Goal: Task Accomplishment & Management: Use online tool/utility

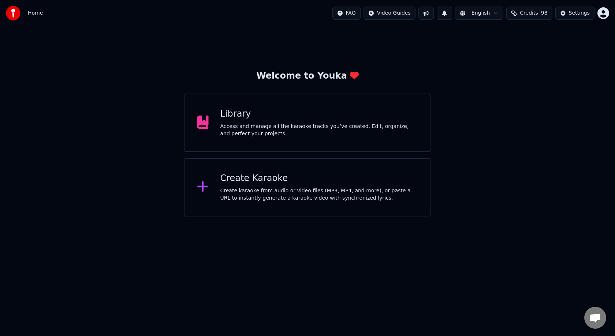
click at [218, 119] on div "Library Access and manage all the karaoke tracks you’ve created. Edit, organize…" at bounding box center [307, 123] width 246 height 59
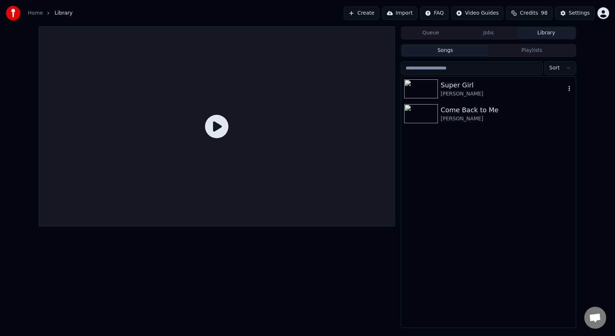
click at [443, 81] on div "Super Girl" at bounding box center [503, 85] width 125 height 10
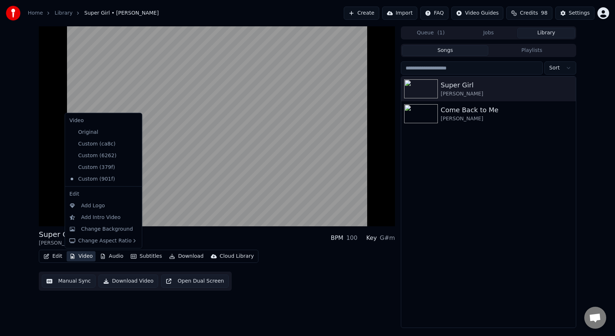
click at [86, 257] on button "Video" at bounding box center [81, 256] width 29 height 10
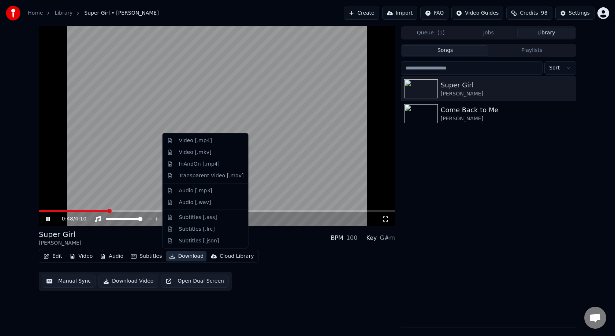
click at [165, 14] on div "Home Library Super Girl • [PERSON_NAME] Create Import FAQ Video Guides Credits …" at bounding box center [307, 13] width 615 height 26
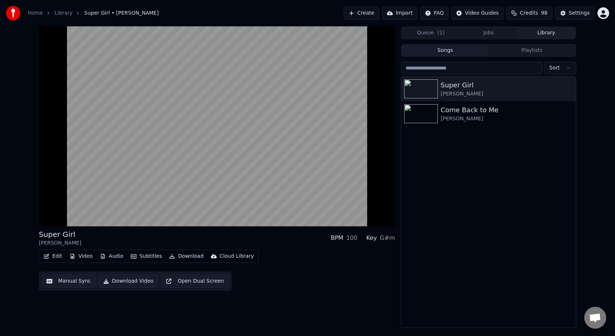
click at [88, 257] on button "Video" at bounding box center [81, 256] width 29 height 10
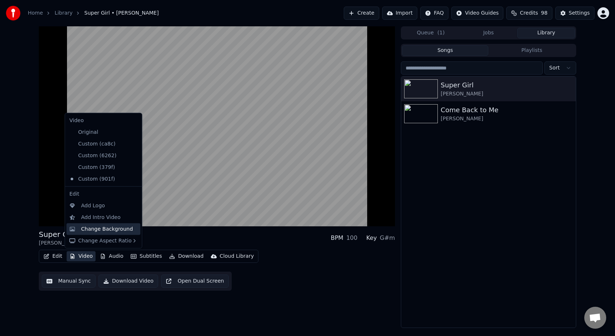
click at [104, 230] on div "Change Background" at bounding box center [107, 228] width 52 height 7
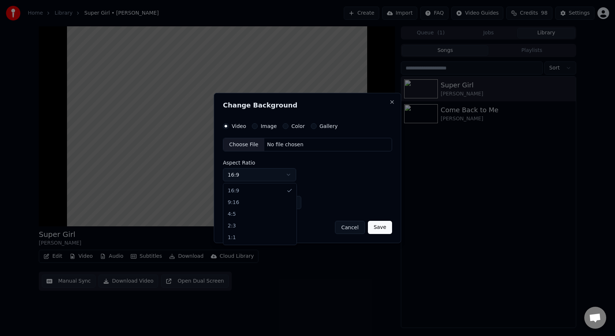
click at [284, 174] on body "Home Library Super Girl • [PERSON_NAME] Create Import FAQ Video Guides Credits …" at bounding box center [307, 168] width 615 height 336
drag, startPoint x: 317, startPoint y: 98, endPoint x: 459, endPoint y: 136, distance: 147.5
click at [503, 141] on body "Home Library Super Girl • [PERSON_NAME] Create Import FAQ Video Guides Credits …" at bounding box center [307, 168] width 615 height 336
click at [265, 129] on div "Video Image Color Gallery Choose File No file chosen Aspect Ratio 16:9 **** ***…" at bounding box center [307, 166] width 169 height 86
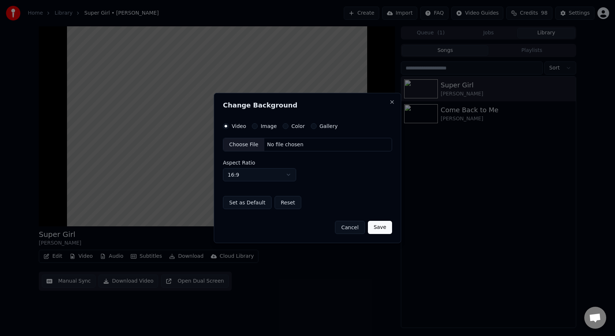
click at [266, 126] on label "Image" at bounding box center [269, 126] width 16 height 5
click at [258, 126] on button "Image" at bounding box center [255, 126] width 6 height 6
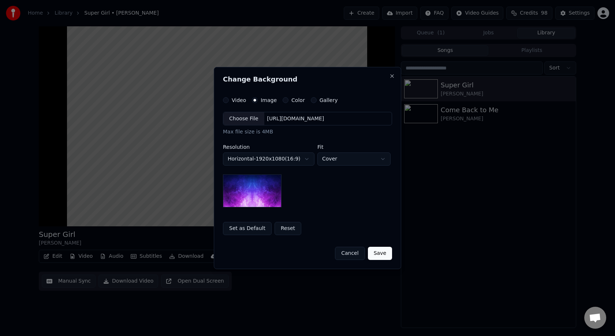
click at [325, 101] on label "Gallery" at bounding box center [329, 100] width 18 height 5
click at [317, 101] on button "Gallery" at bounding box center [314, 100] width 6 height 6
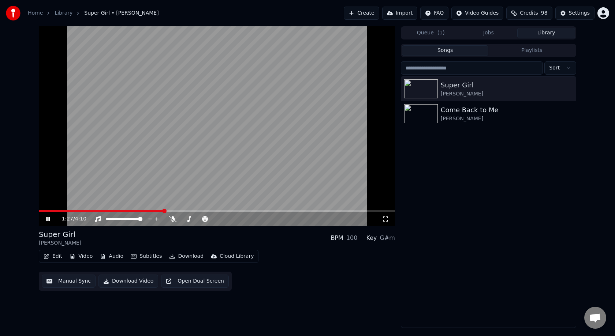
click at [77, 256] on button "Video" at bounding box center [81, 256] width 29 height 10
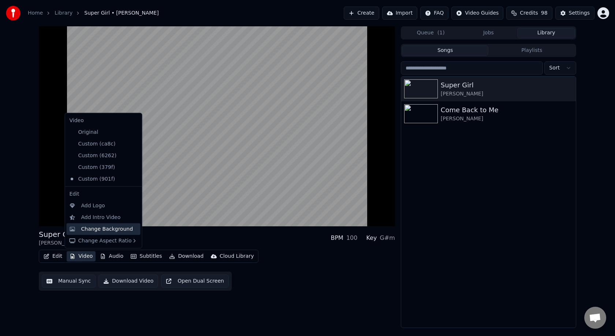
click at [87, 232] on div "Change Background" at bounding box center [107, 228] width 52 height 7
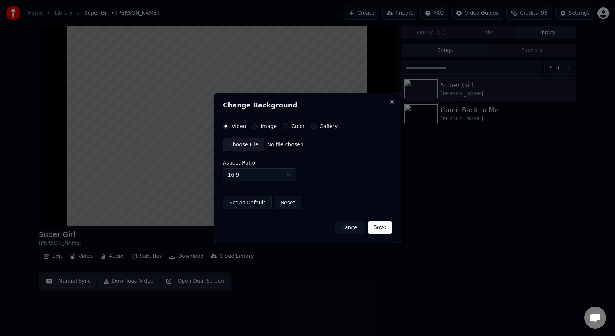
click at [261, 127] on label "Image" at bounding box center [269, 126] width 16 height 5
click at [258, 127] on button "Image" at bounding box center [255, 126] width 6 height 6
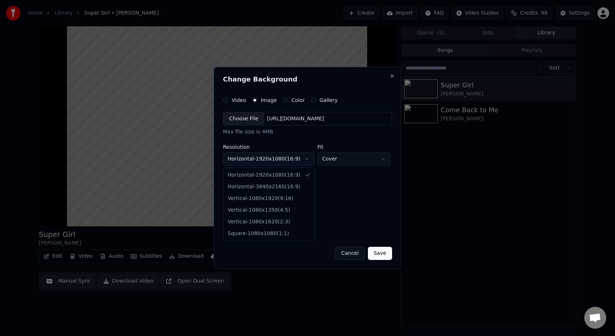
click at [283, 161] on body "**********" at bounding box center [307, 168] width 615 height 336
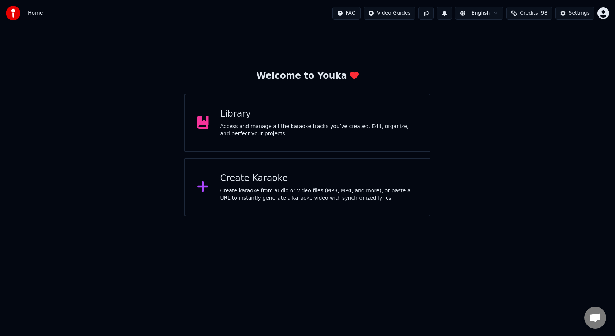
click at [283, 125] on div "Access and manage all the karaoke tracks you’ve created. Edit, organize, and pe…" at bounding box center [319, 130] width 198 height 15
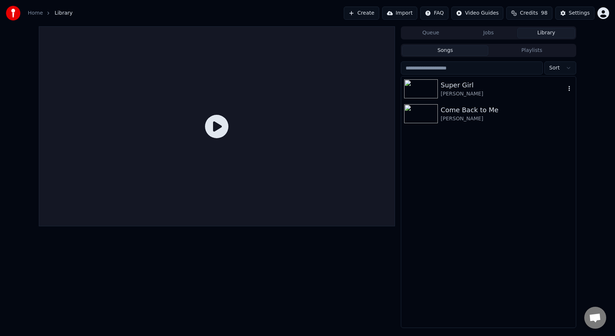
click at [431, 85] on img at bounding box center [421, 88] width 34 height 19
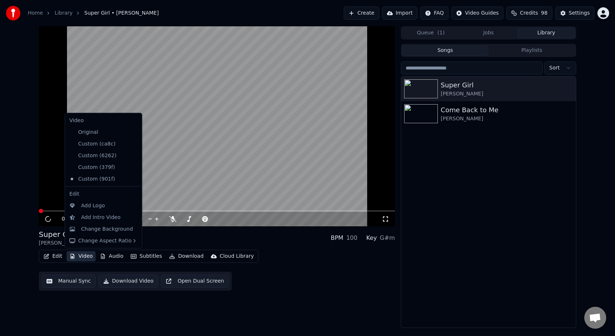
click at [88, 256] on button "Video" at bounding box center [81, 256] width 29 height 10
click at [95, 228] on div "Change Background" at bounding box center [107, 228] width 52 height 7
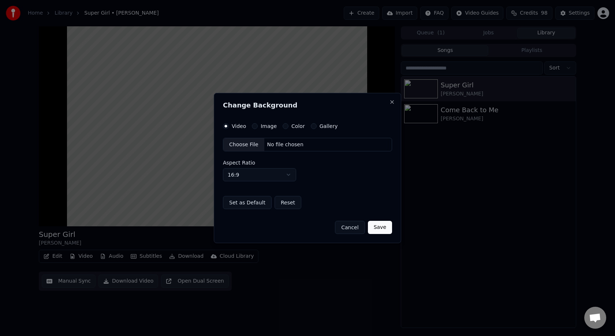
click at [320, 126] on label "Gallery" at bounding box center [329, 126] width 18 height 5
click at [317, 126] on button "Gallery" at bounding box center [314, 126] width 6 height 6
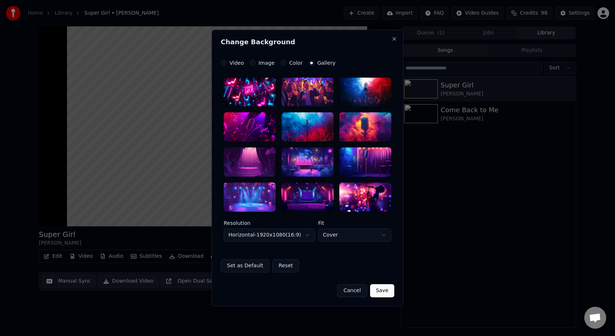
click at [265, 64] on label "Image" at bounding box center [266, 62] width 16 height 5
click at [255, 64] on button "Image" at bounding box center [253, 63] width 6 height 6
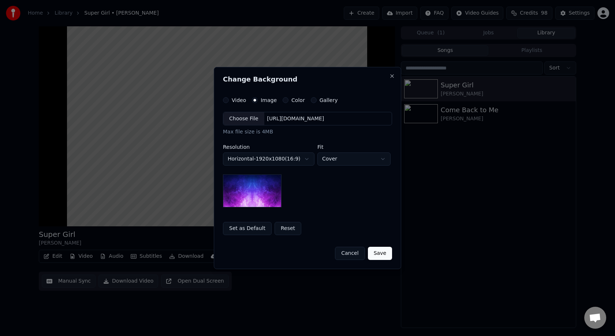
type button "image"
click at [250, 120] on div "Choose File" at bounding box center [243, 118] width 41 height 13
click at [382, 253] on button "Save" at bounding box center [380, 253] width 24 height 13
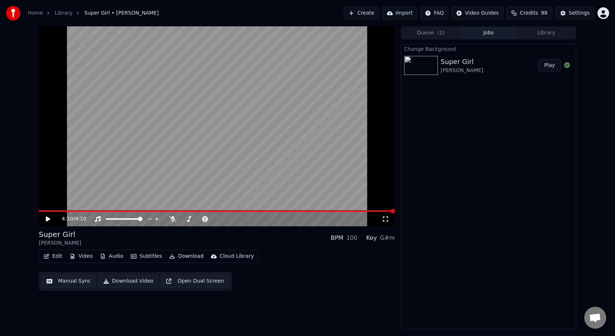
click at [551, 64] on button "Play" at bounding box center [549, 65] width 23 height 13
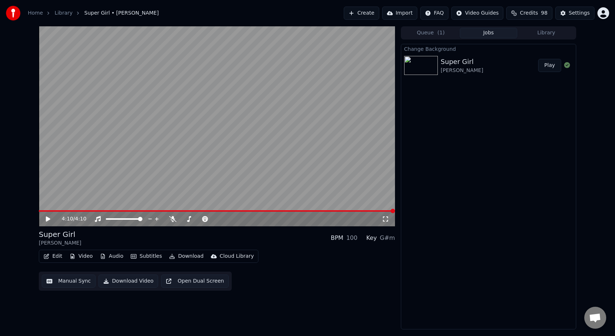
click at [50, 219] on icon at bounding box center [53, 219] width 17 height 6
click at [49, 220] on icon at bounding box center [48, 219] width 4 height 5
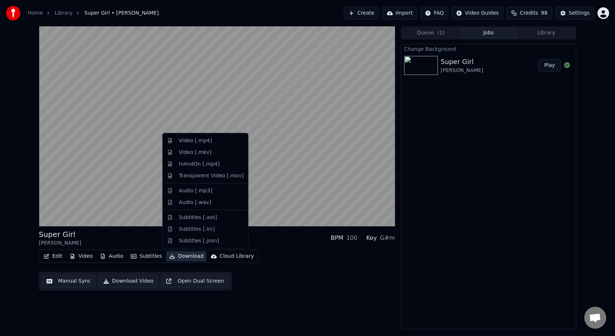
click at [188, 258] on button "Download" at bounding box center [186, 256] width 40 height 10
click at [203, 142] on div "Video [.mp4]" at bounding box center [195, 140] width 33 height 7
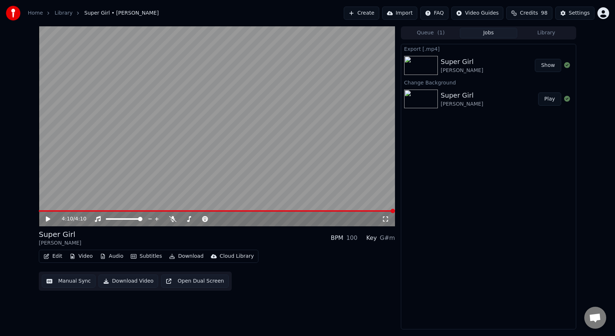
click at [48, 218] on icon at bounding box center [48, 219] width 4 height 5
click at [544, 66] on button "Show" at bounding box center [548, 65] width 26 height 13
click at [49, 219] on icon at bounding box center [48, 219] width 4 height 4
click at [45, 219] on icon at bounding box center [53, 219] width 17 height 6
click at [50, 219] on icon at bounding box center [48, 219] width 4 height 5
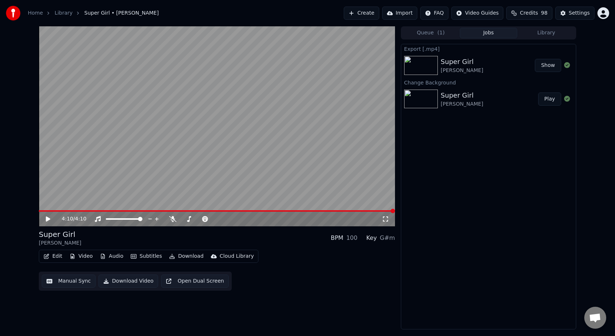
click at [49, 218] on icon at bounding box center [53, 219] width 17 height 6
click at [51, 220] on icon at bounding box center [53, 219] width 17 height 6
click at [46, 220] on icon at bounding box center [48, 219] width 4 height 5
